Goal: Task Accomplishment & Management: Use online tool/utility

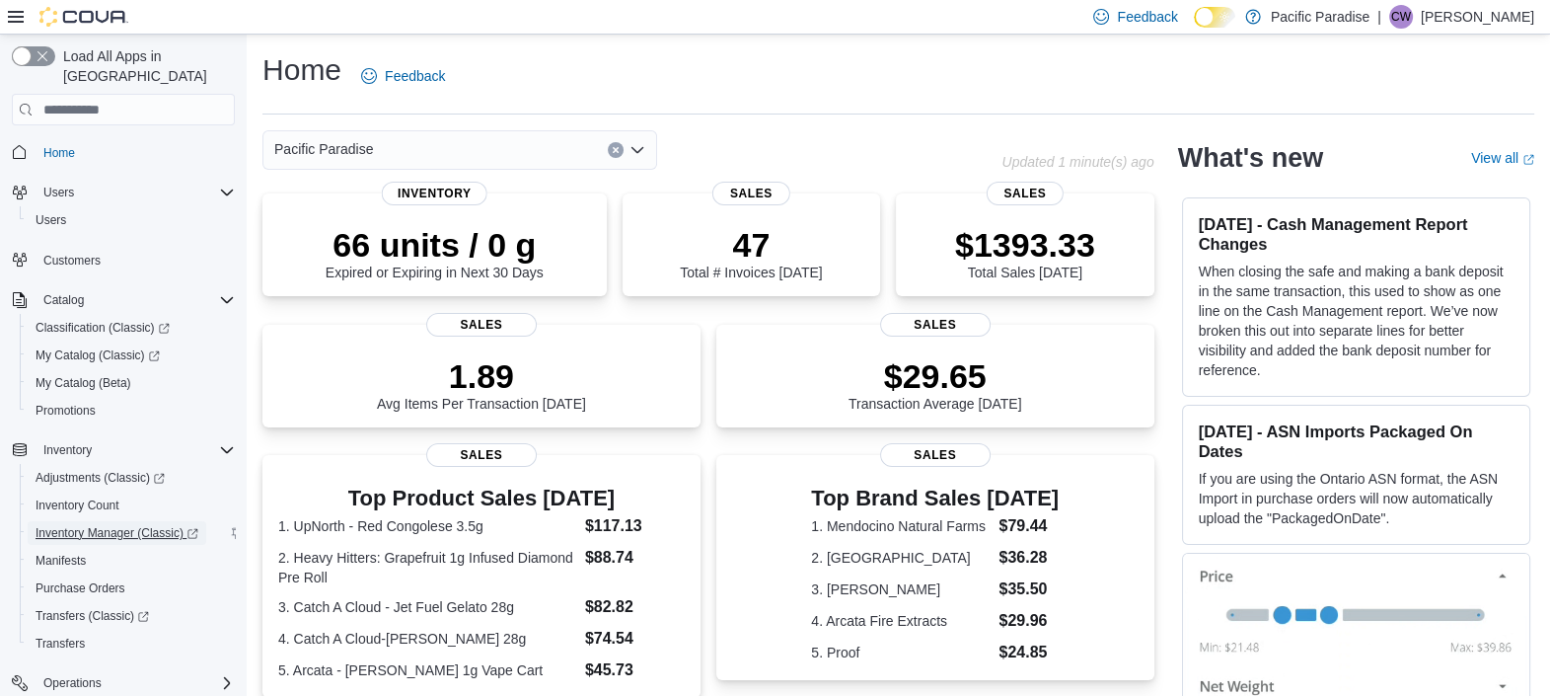
click at [99, 525] on span "Inventory Manager (Classic)" at bounding box center [117, 533] width 163 height 16
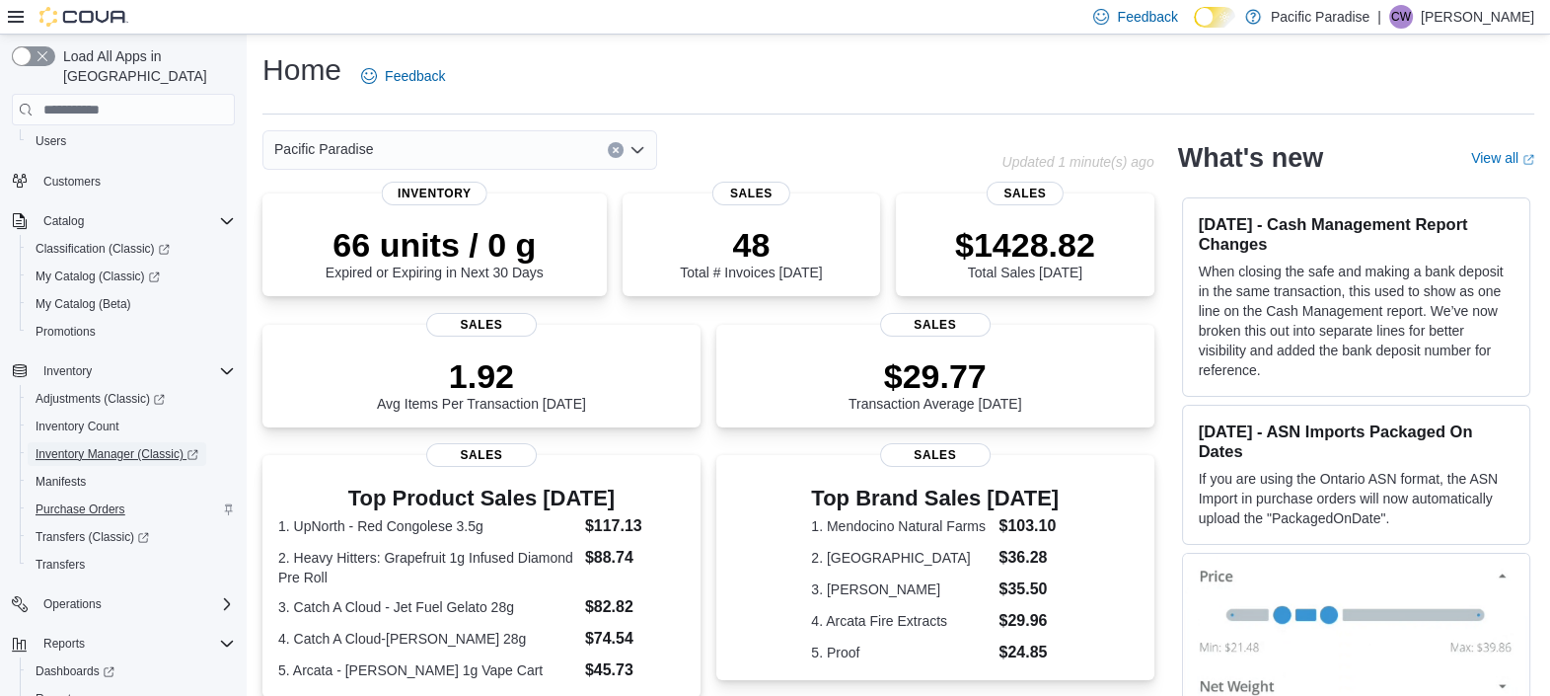
scroll to position [130, 0]
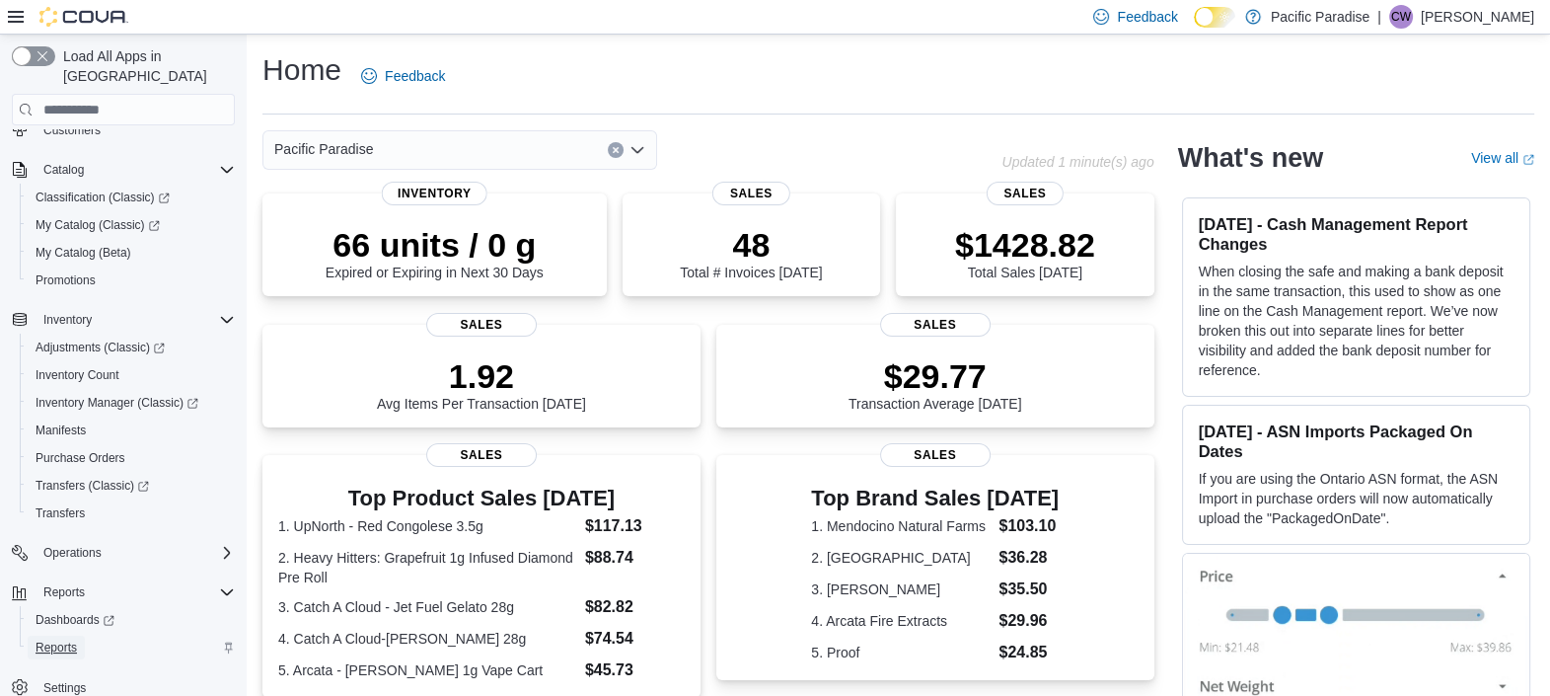
click at [59, 639] on span "Reports" at bounding box center [56, 647] width 41 height 16
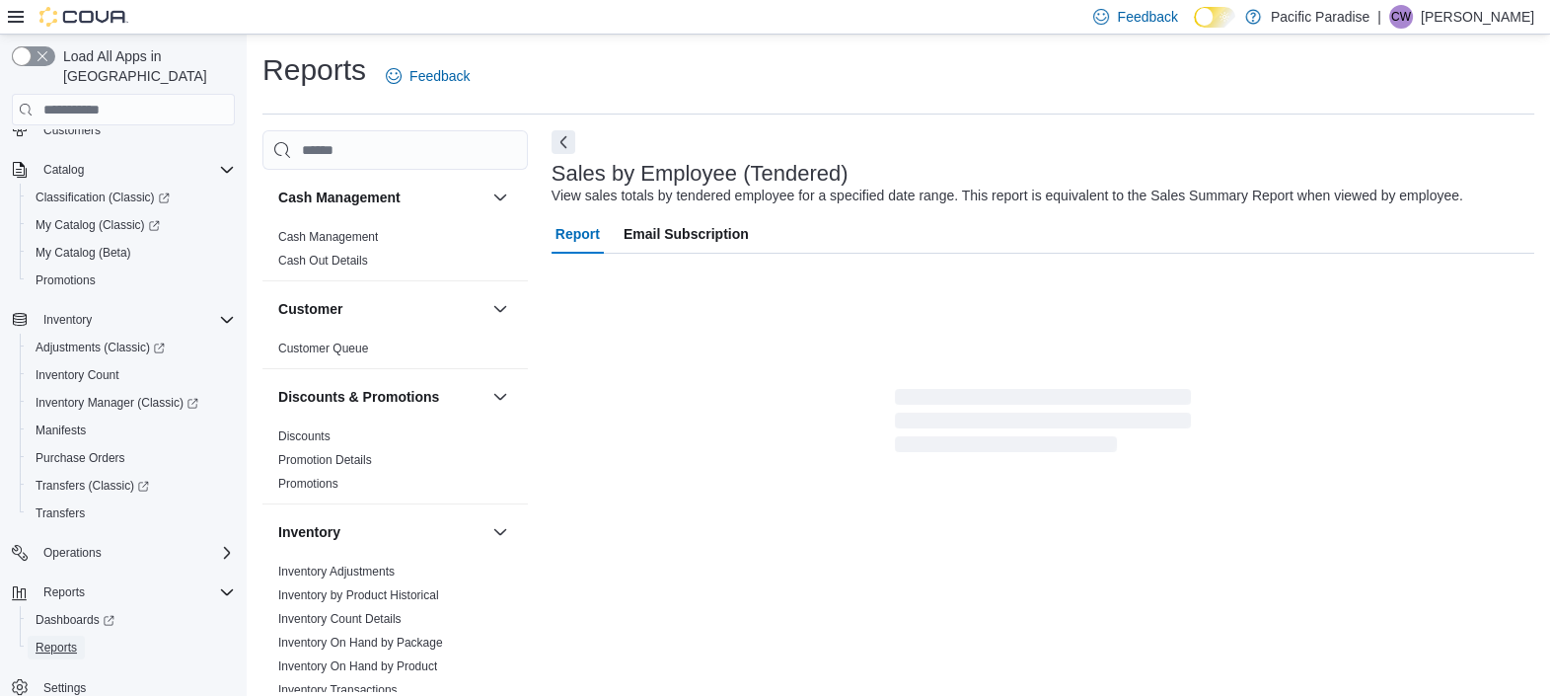
scroll to position [44, 0]
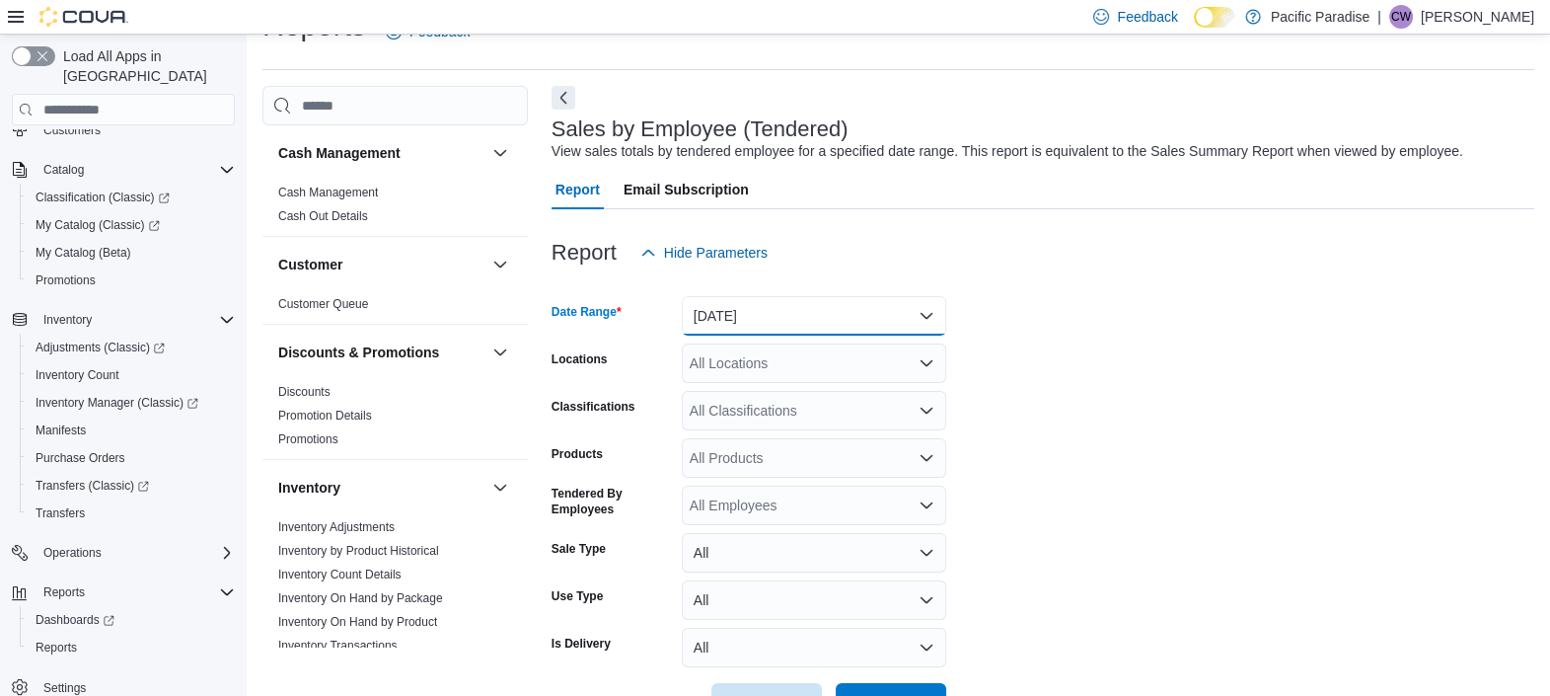
click at [766, 326] on button "[DATE]" at bounding box center [814, 315] width 264 height 39
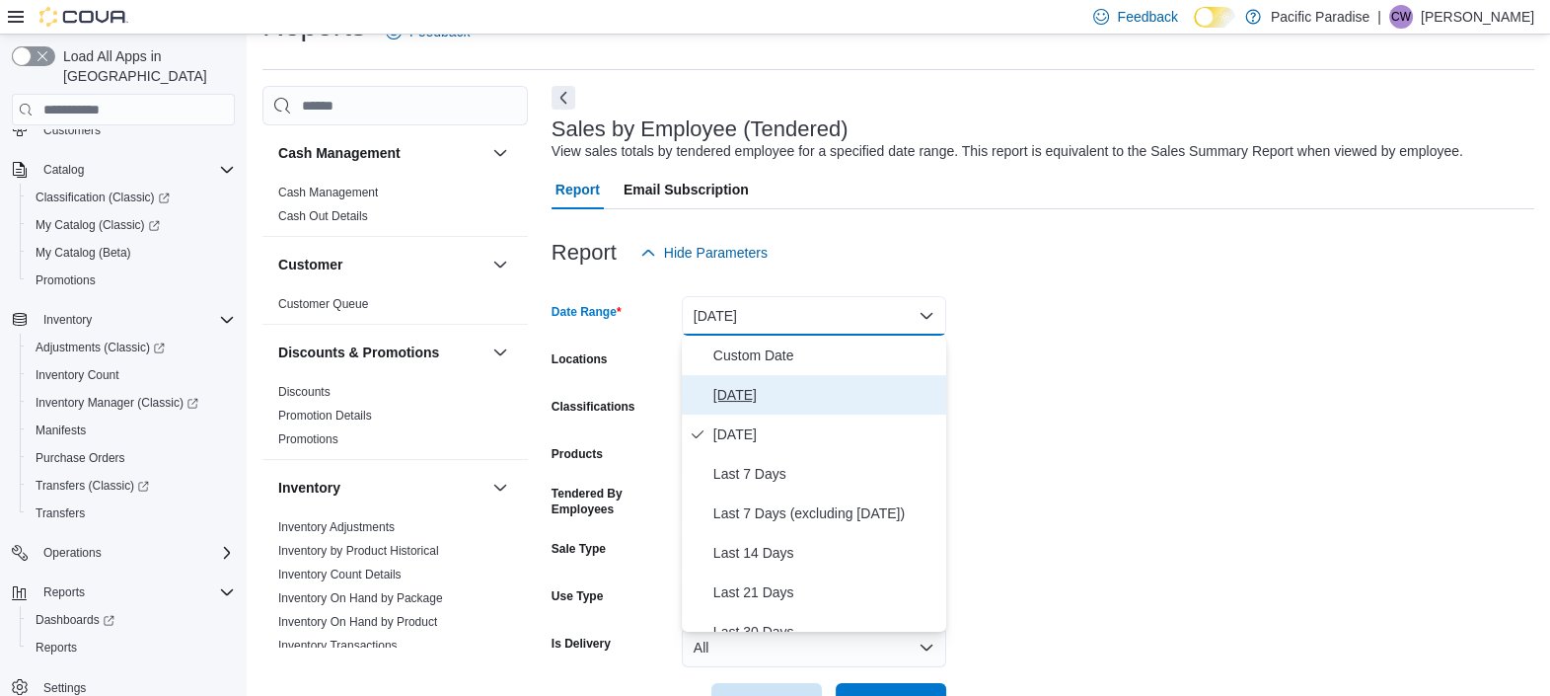
click at [737, 407] on button "[DATE]" at bounding box center [814, 394] width 264 height 39
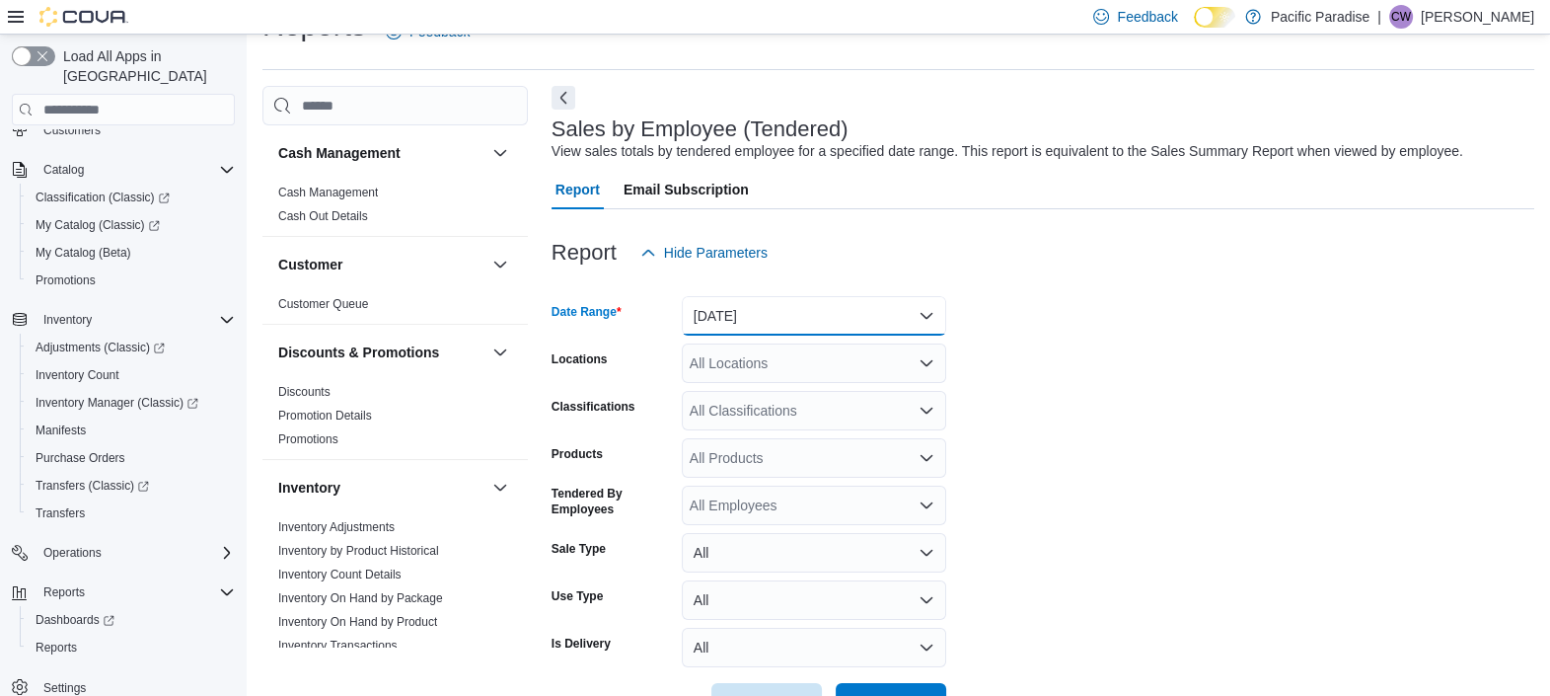
scroll to position [110, 0]
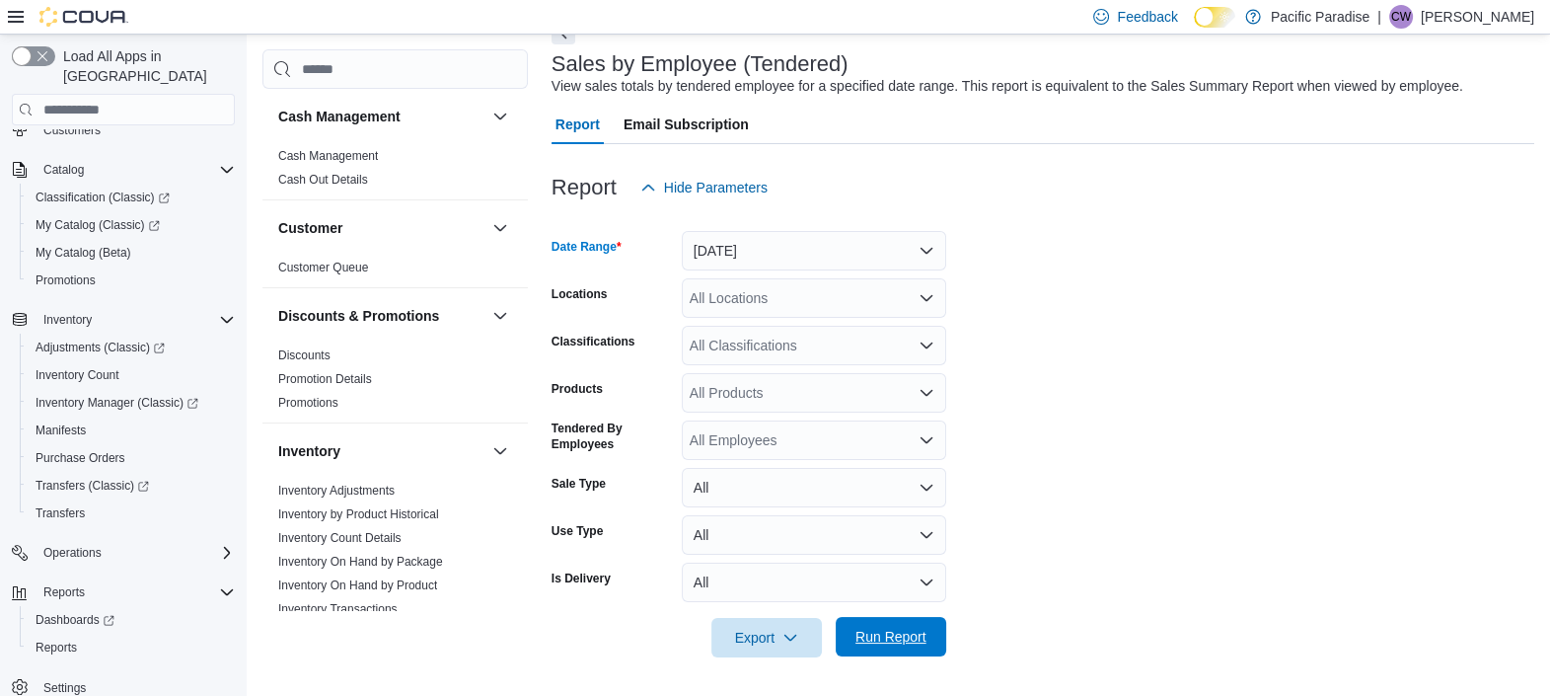
click at [857, 632] on span "Run Report" at bounding box center [890, 637] width 71 height 20
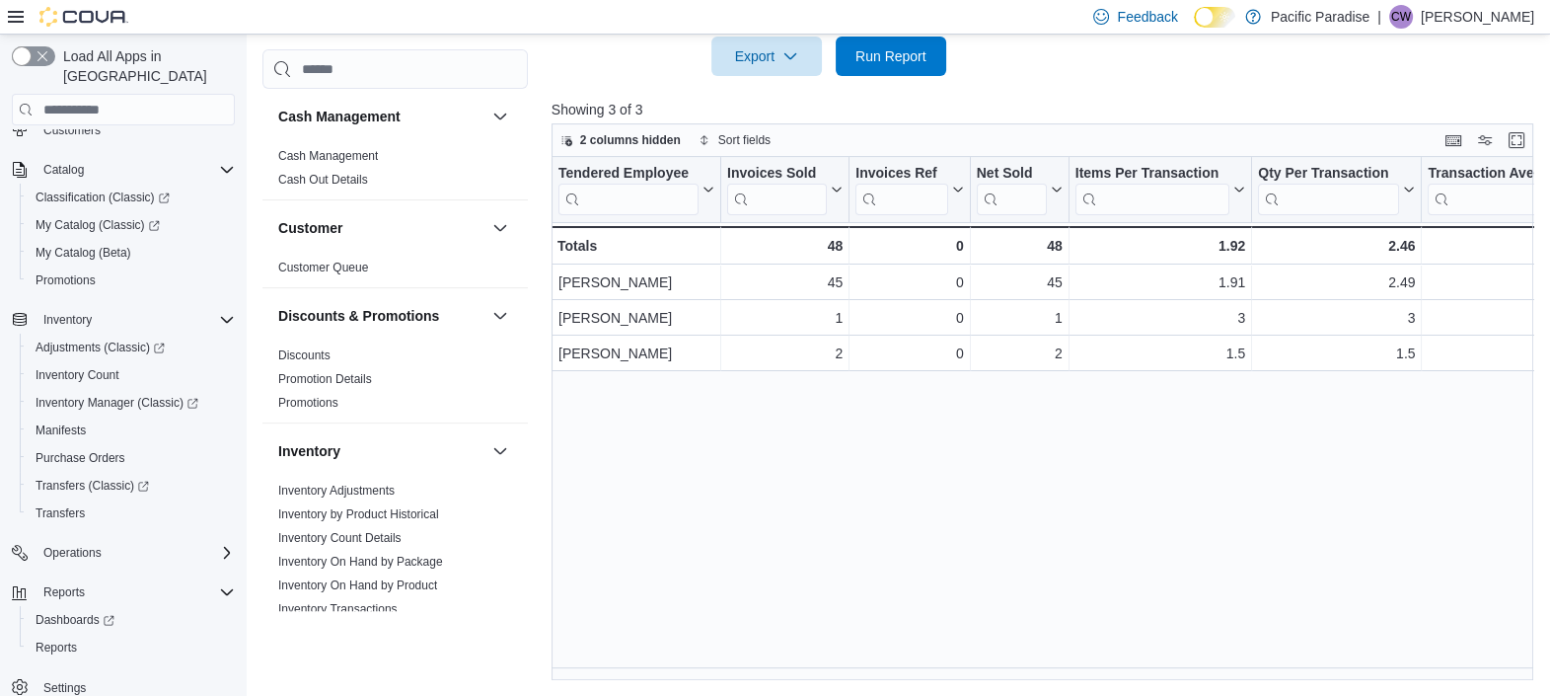
click at [749, 514] on div "Tendered Employee Click to view column header actions Invoices Sold Click to vi…" at bounding box center [1048, 418] width 992 height 523
